Goal: Task Accomplishment & Management: Use online tool/utility

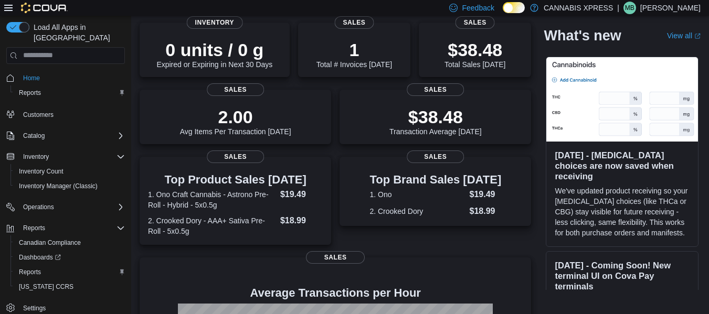
scroll to position [105, 0]
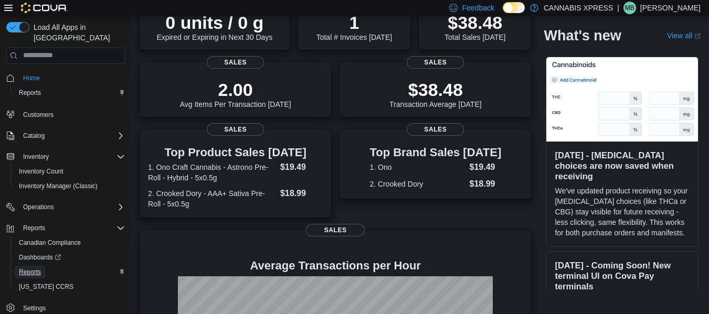
click at [38, 268] on span "Reports" at bounding box center [30, 272] width 22 height 8
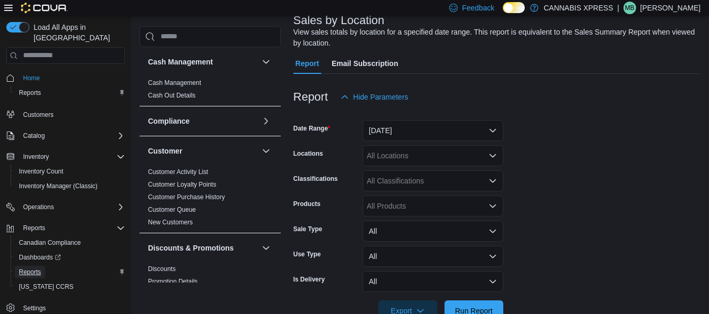
scroll to position [88, 0]
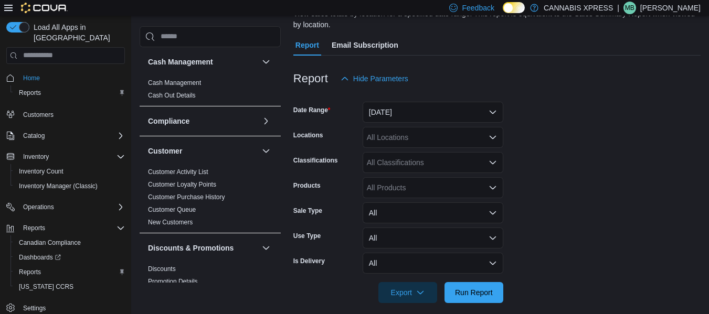
click at [477, 138] on div "All Locations" at bounding box center [432, 137] width 141 height 21
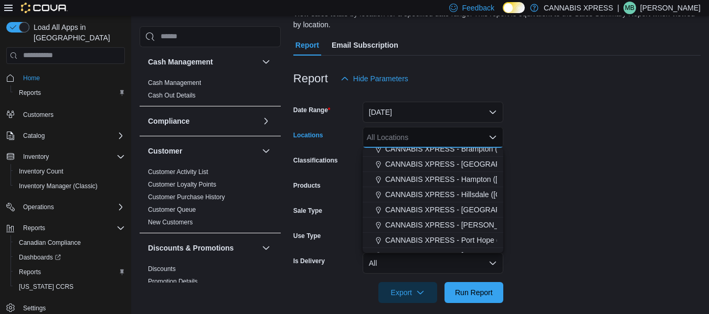
scroll to position [52, 0]
click at [464, 221] on span "CANNABIS XPRESS - [PERSON_NAME] ([GEOGRAPHIC_DATA])" at bounding box center [495, 224] width 220 height 10
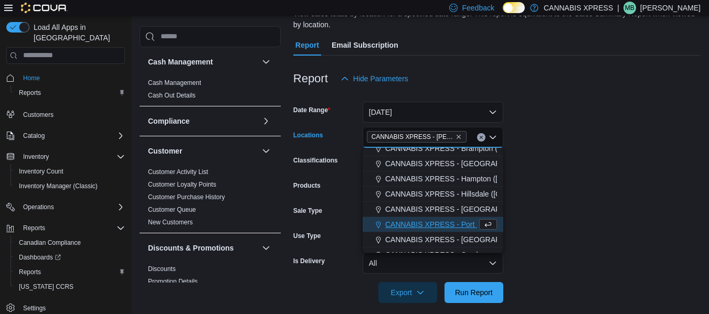
click at [574, 220] on form "Date Range [DATE] Locations CANNABIS XPRESS - [PERSON_NAME] ([GEOGRAPHIC_DATA])…" at bounding box center [496, 196] width 407 height 214
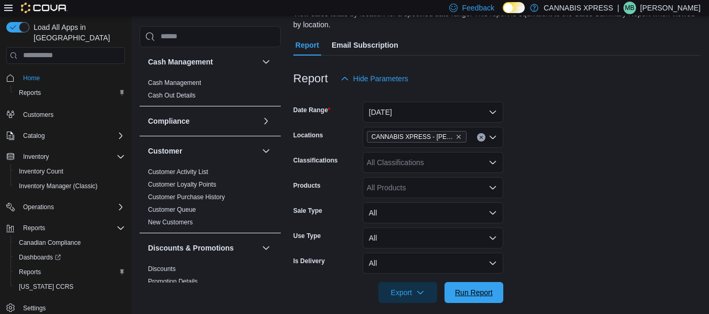
click at [478, 295] on span "Run Report" at bounding box center [474, 292] width 38 height 10
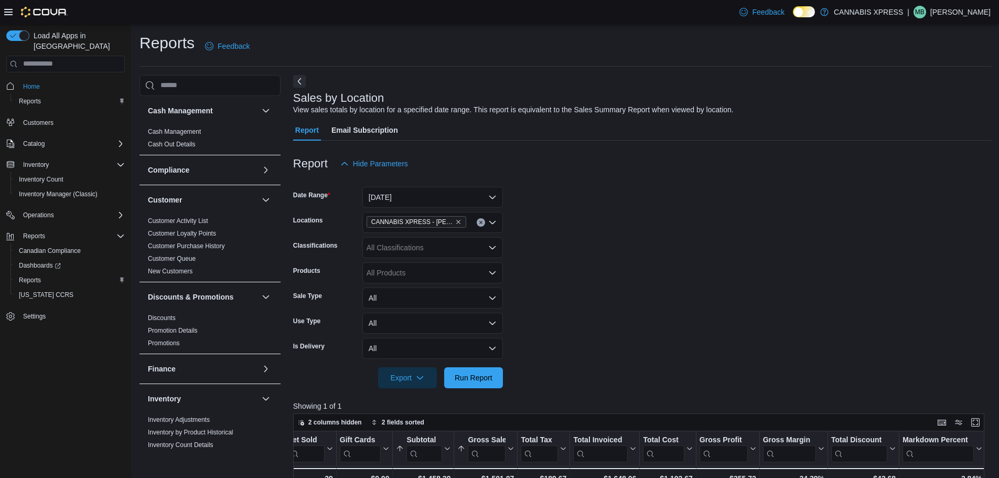
click at [479, 223] on icon "Clear input" at bounding box center [480, 222] width 3 height 3
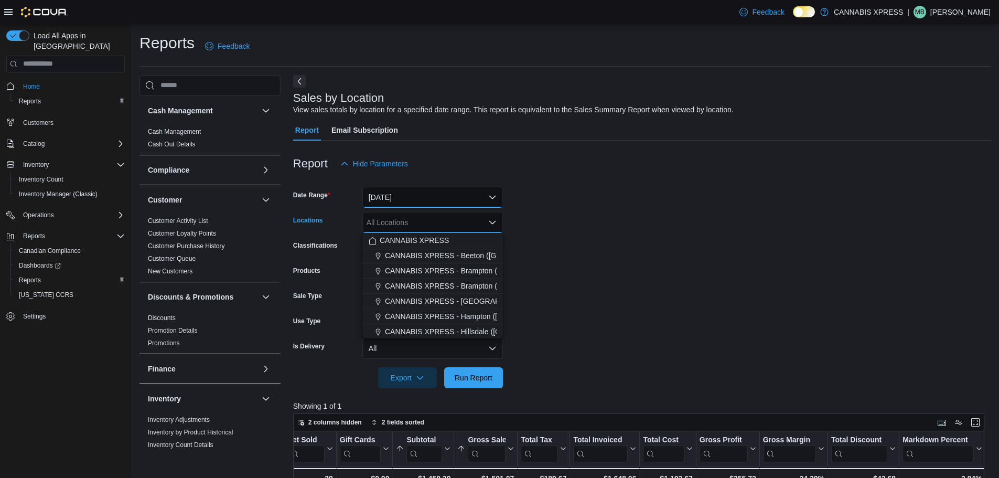
click at [493, 192] on button "[DATE]" at bounding box center [432, 197] width 141 height 21
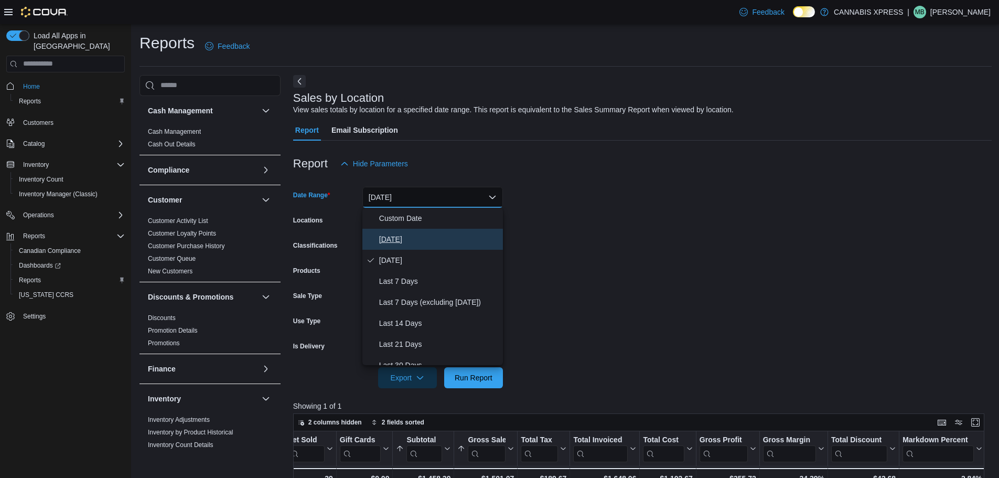
click at [398, 241] on span "[DATE]" at bounding box center [439, 239] width 120 height 13
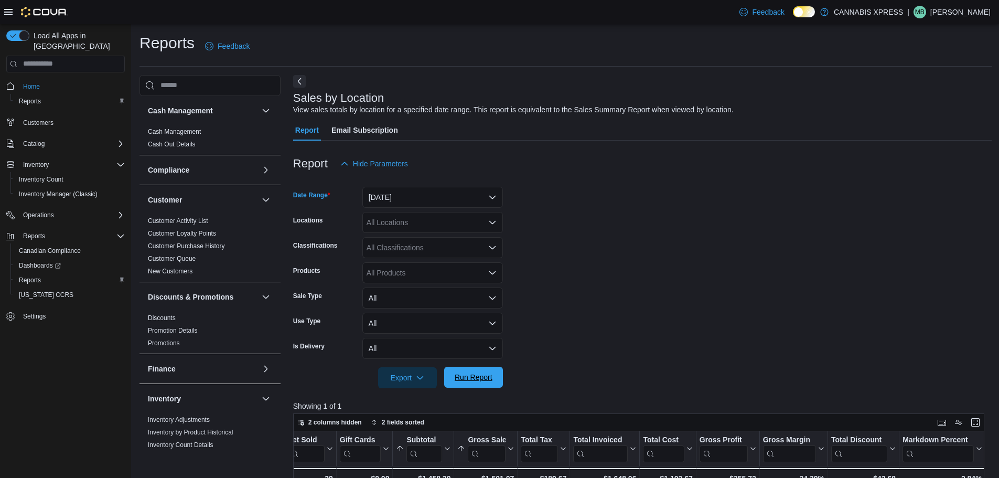
click at [471, 314] on span "Run Report" at bounding box center [474, 377] width 38 height 10
